Goal: Information Seeking & Learning: Check status

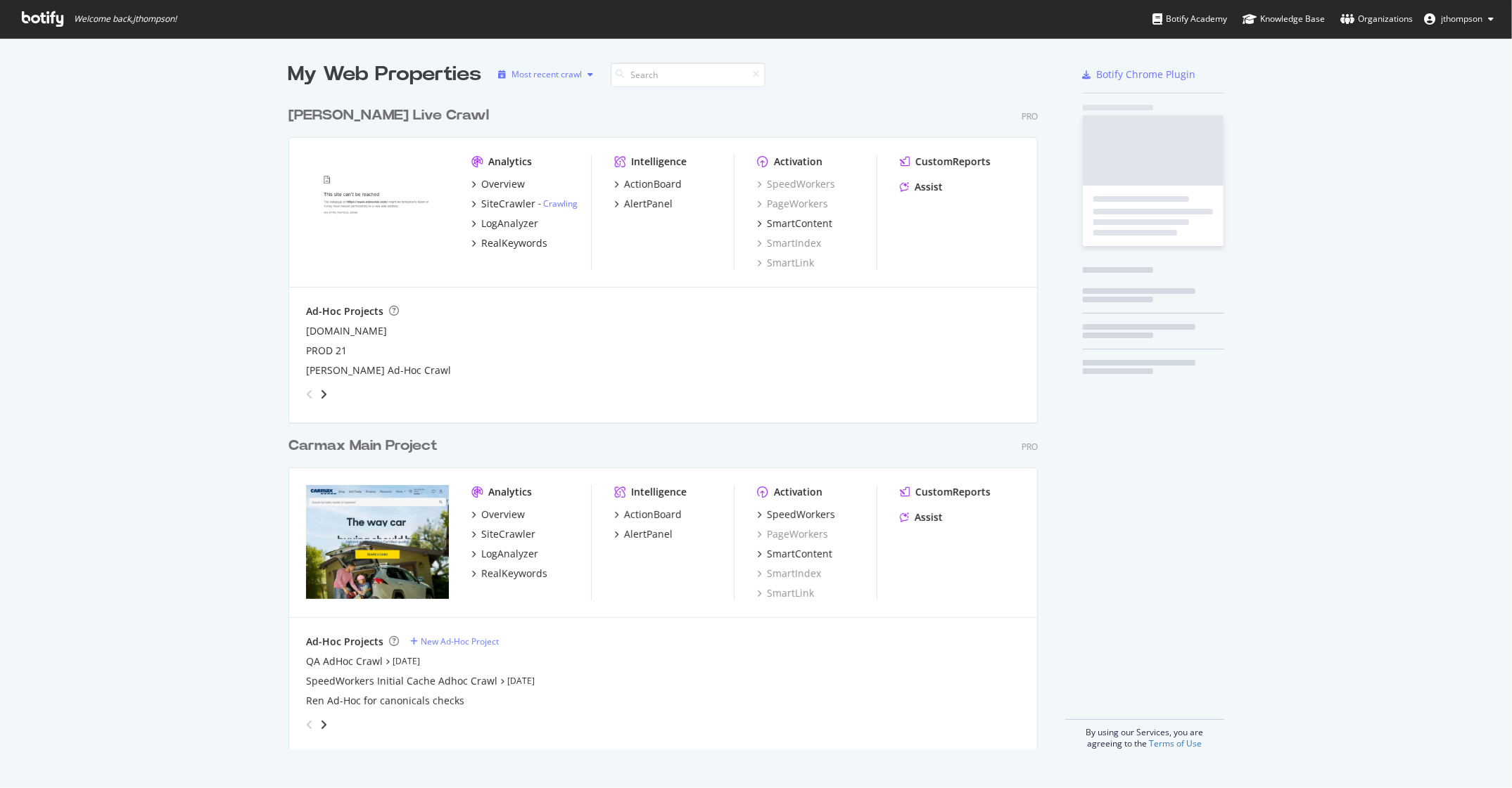
scroll to position [650, 750]
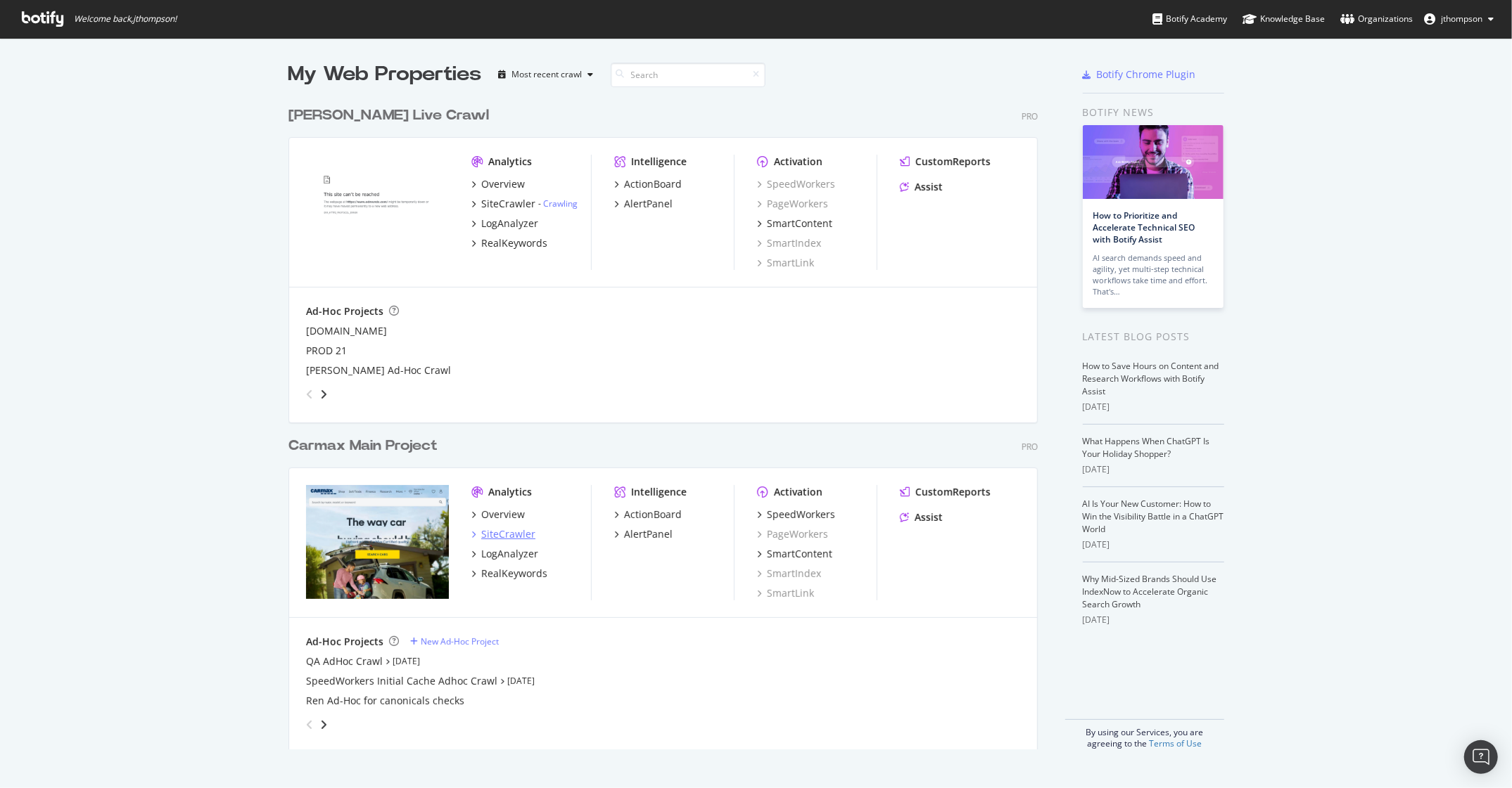
click at [501, 531] on div "SiteCrawler" at bounding box center [508, 534] width 54 height 14
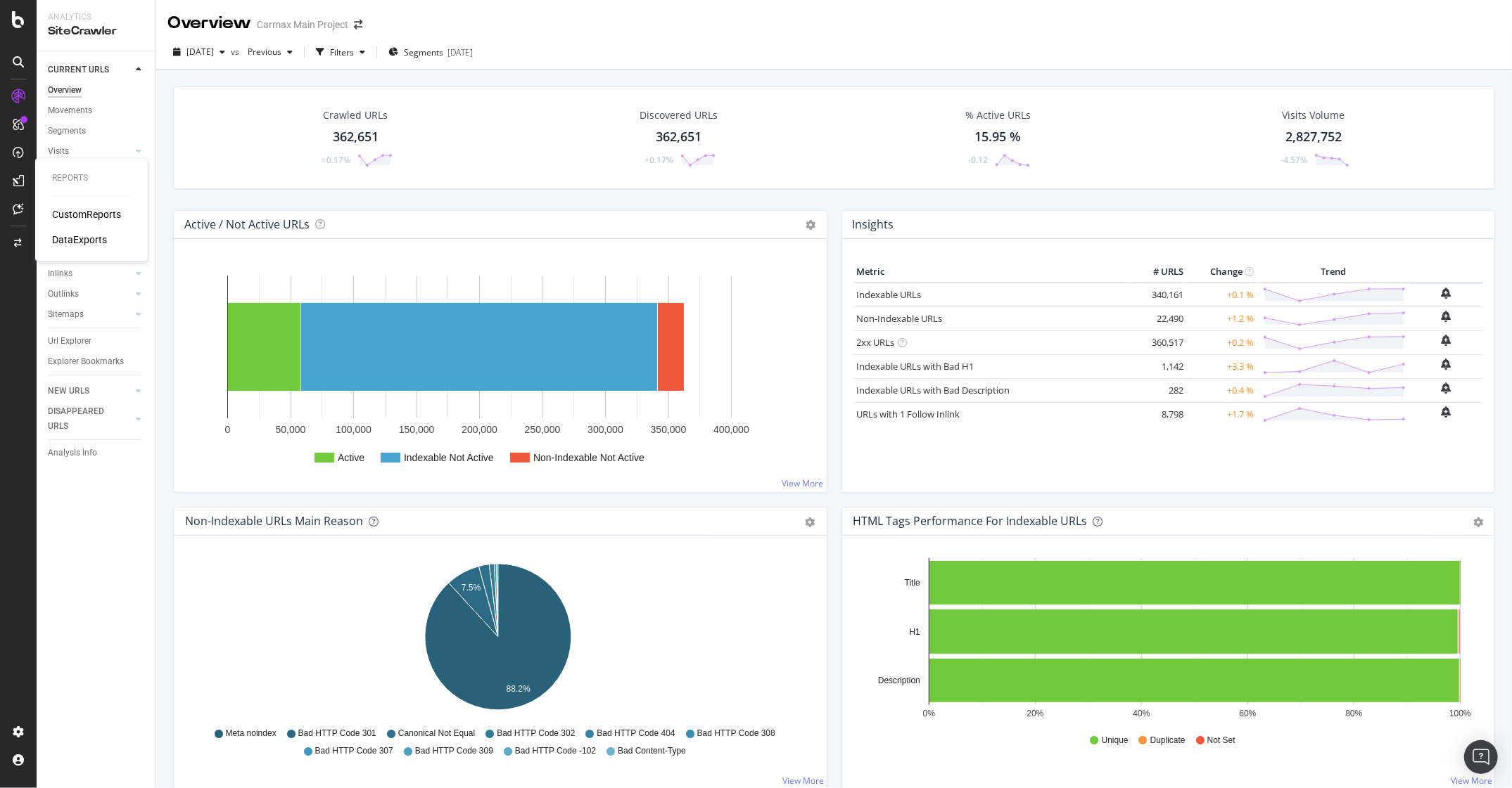
click at [87, 215] on div "CustomReports" at bounding box center [86, 215] width 69 height 14
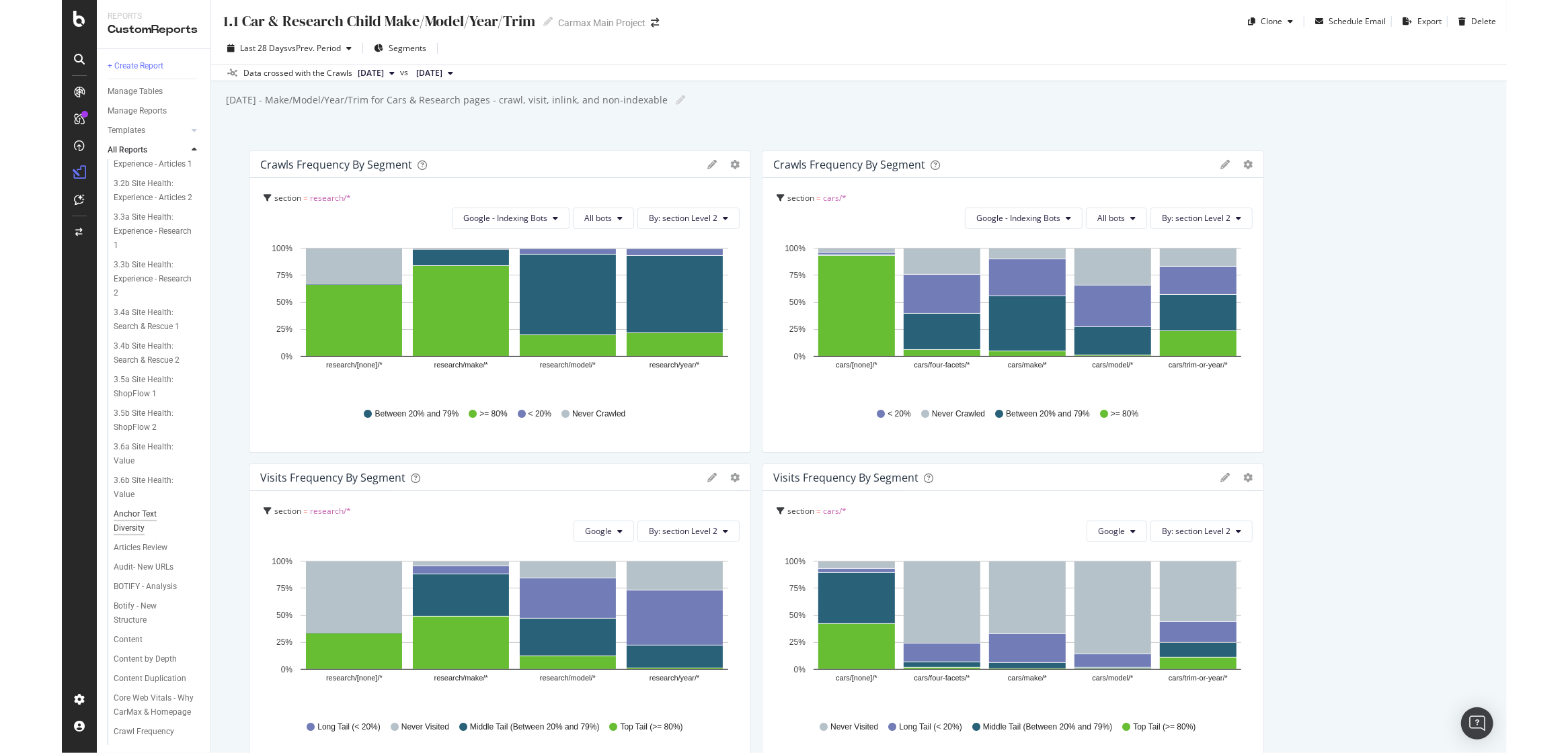
scroll to position [336, 0]
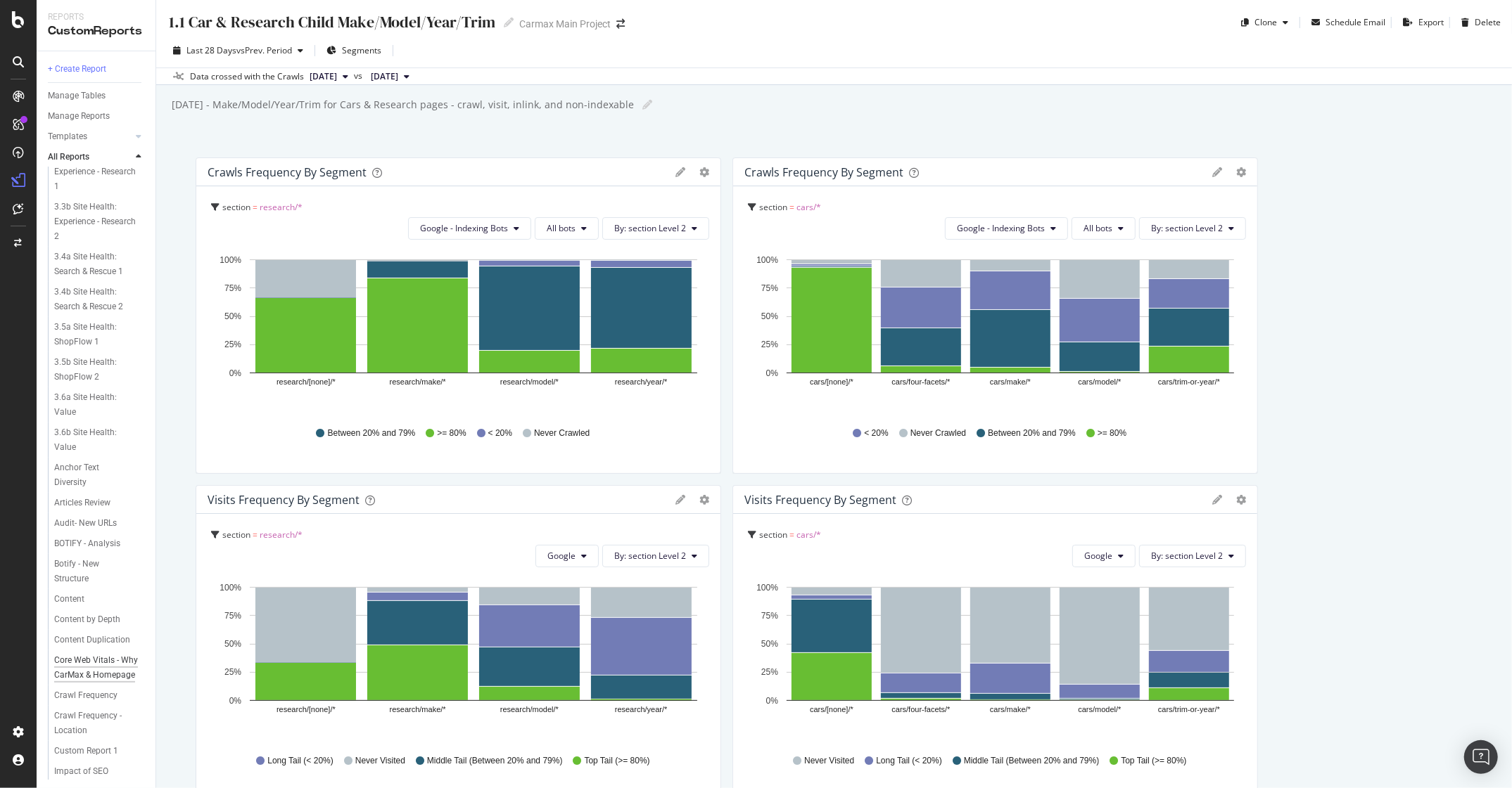
click at [90, 683] on div "Core Web Vitals - Why CarMax & Homepage" at bounding box center [96, 668] width 85 height 30
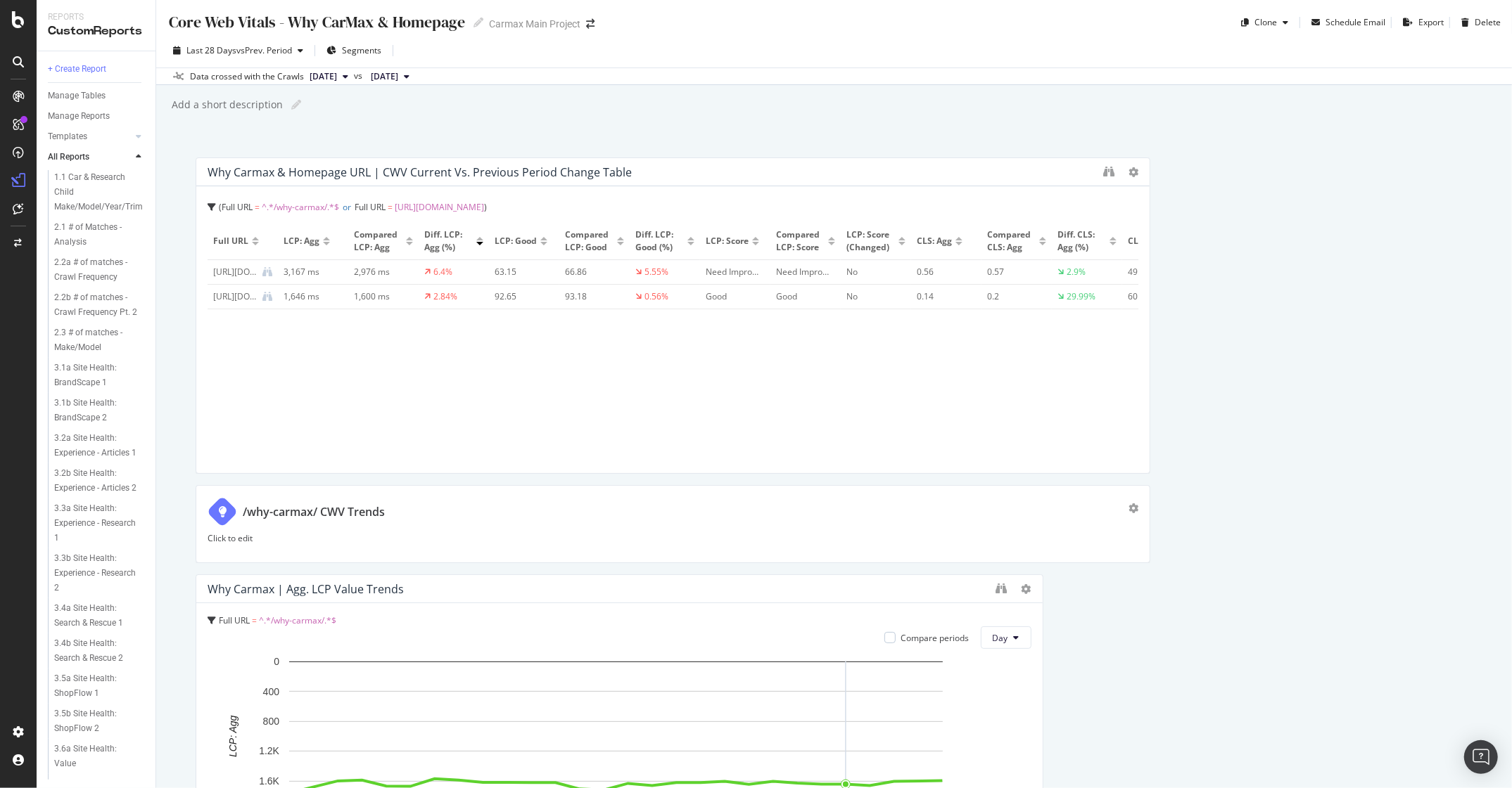
click at [1303, 147] on div "Core Web Vitals - Why CarMax & Homepage Core Web Vitals - Why CarMax & Homepage…" at bounding box center [834, 394] width 1356 height 788
